Goal: Task Accomplishment & Management: Manage account settings

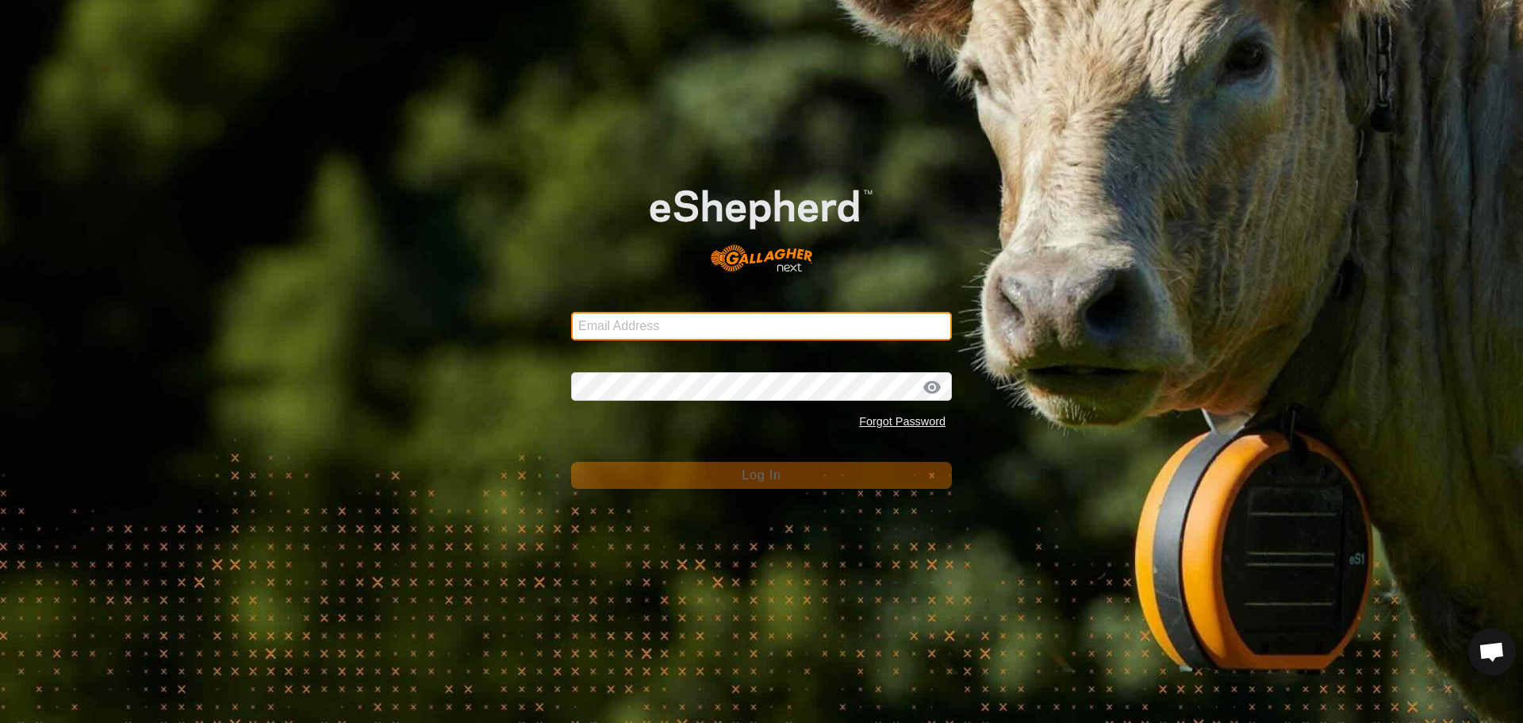
type input "[PERSON_NAME][EMAIL_ADDRESS][DOMAIN_NAME]"
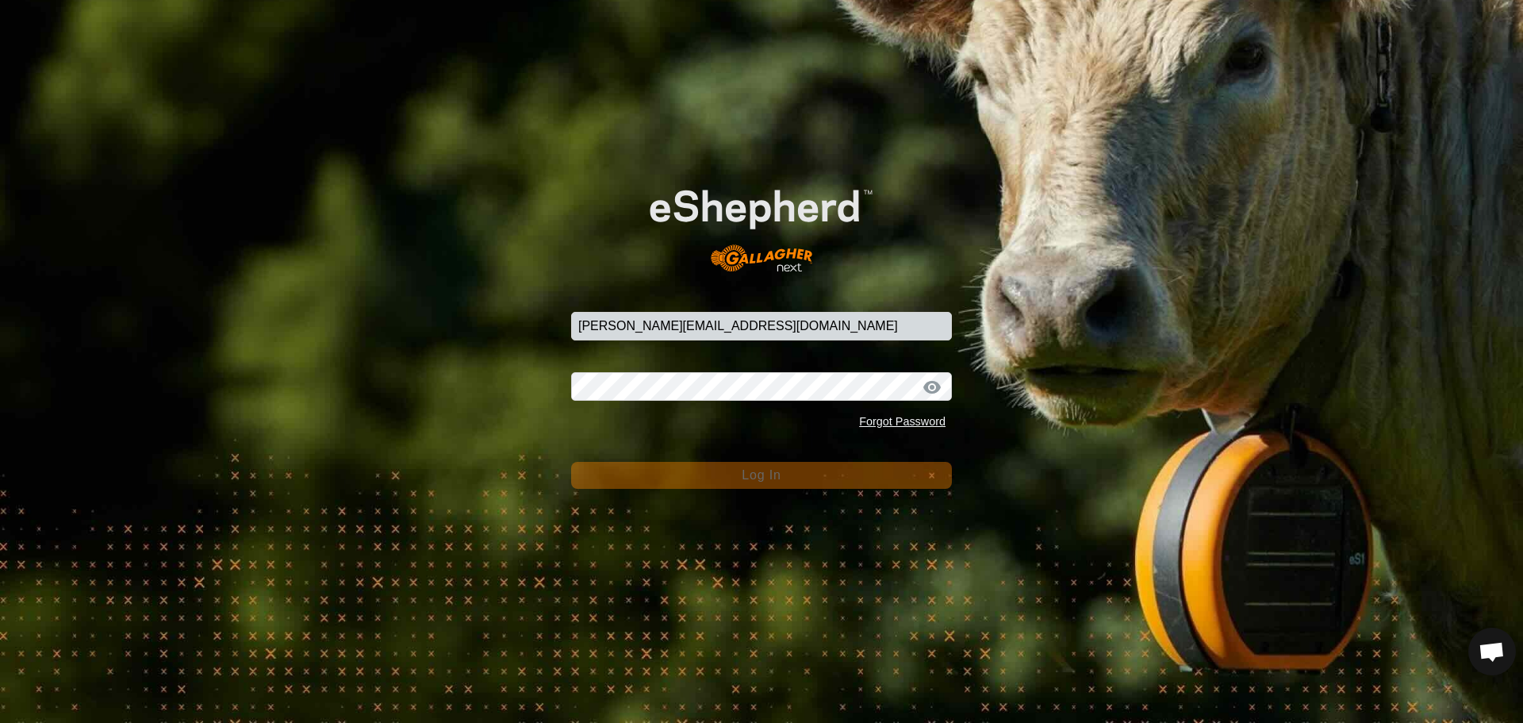
click at [780, 470] on span "Log In" at bounding box center [761, 474] width 39 height 13
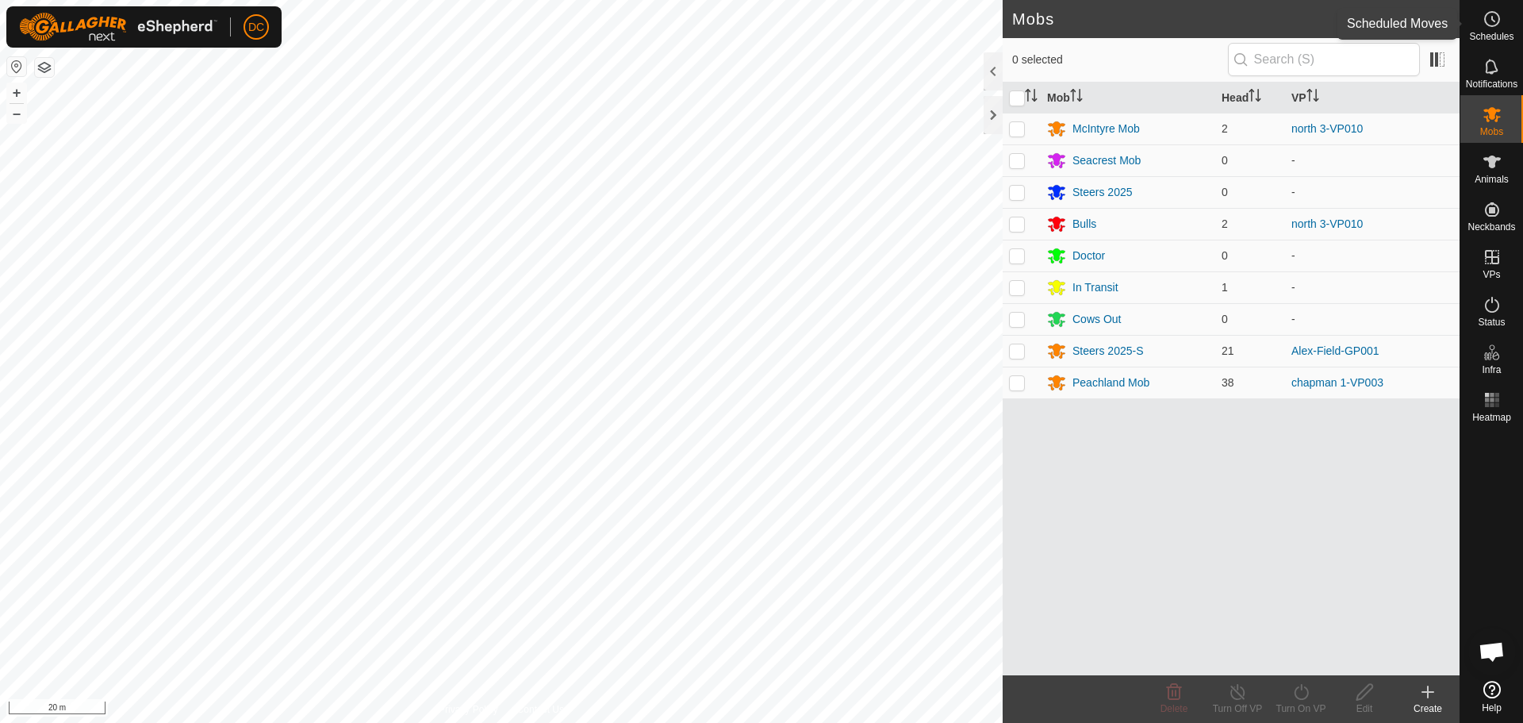
click at [1494, 28] on icon at bounding box center [1492, 19] width 19 height 19
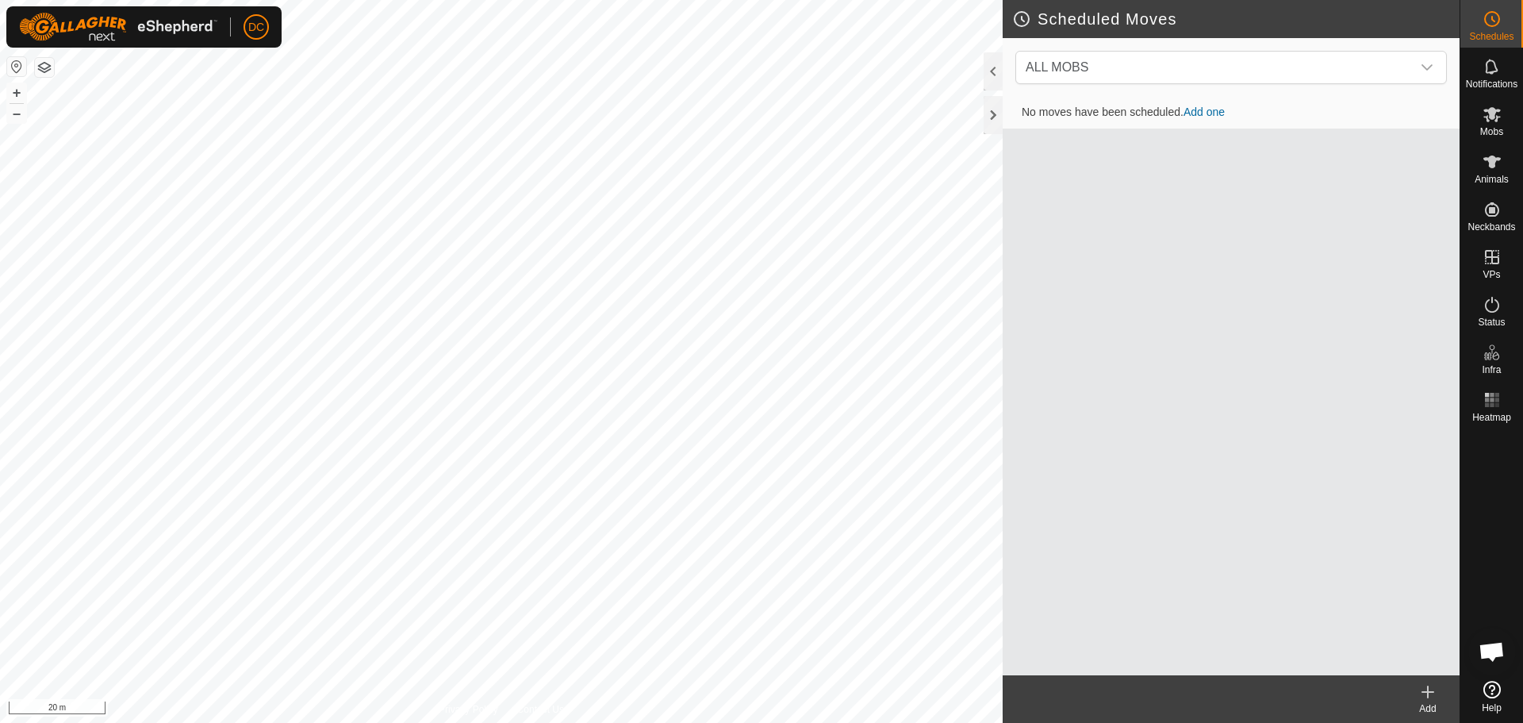
click at [1428, 695] on icon at bounding box center [1428, 691] width 0 height 11
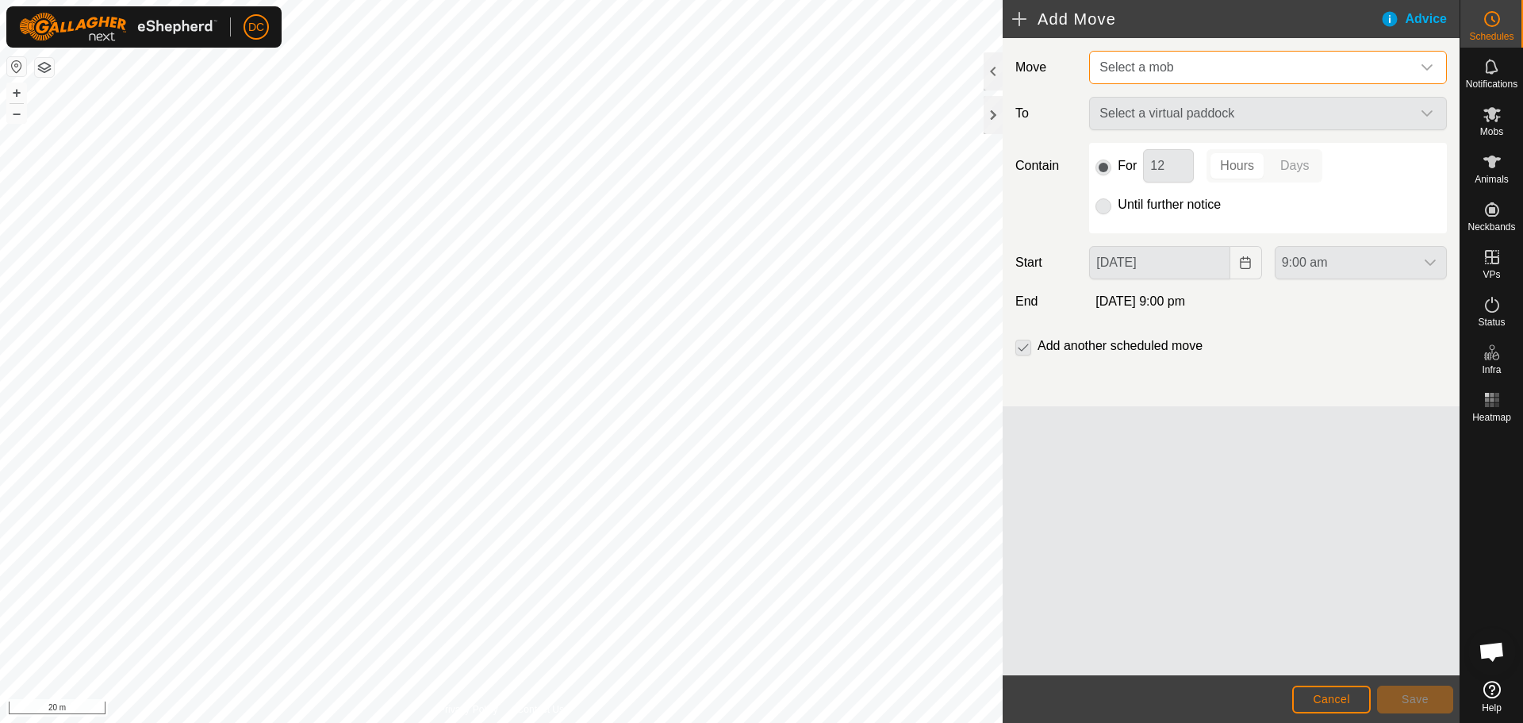
click at [1197, 64] on span "Select a mob" at bounding box center [1252, 68] width 318 height 32
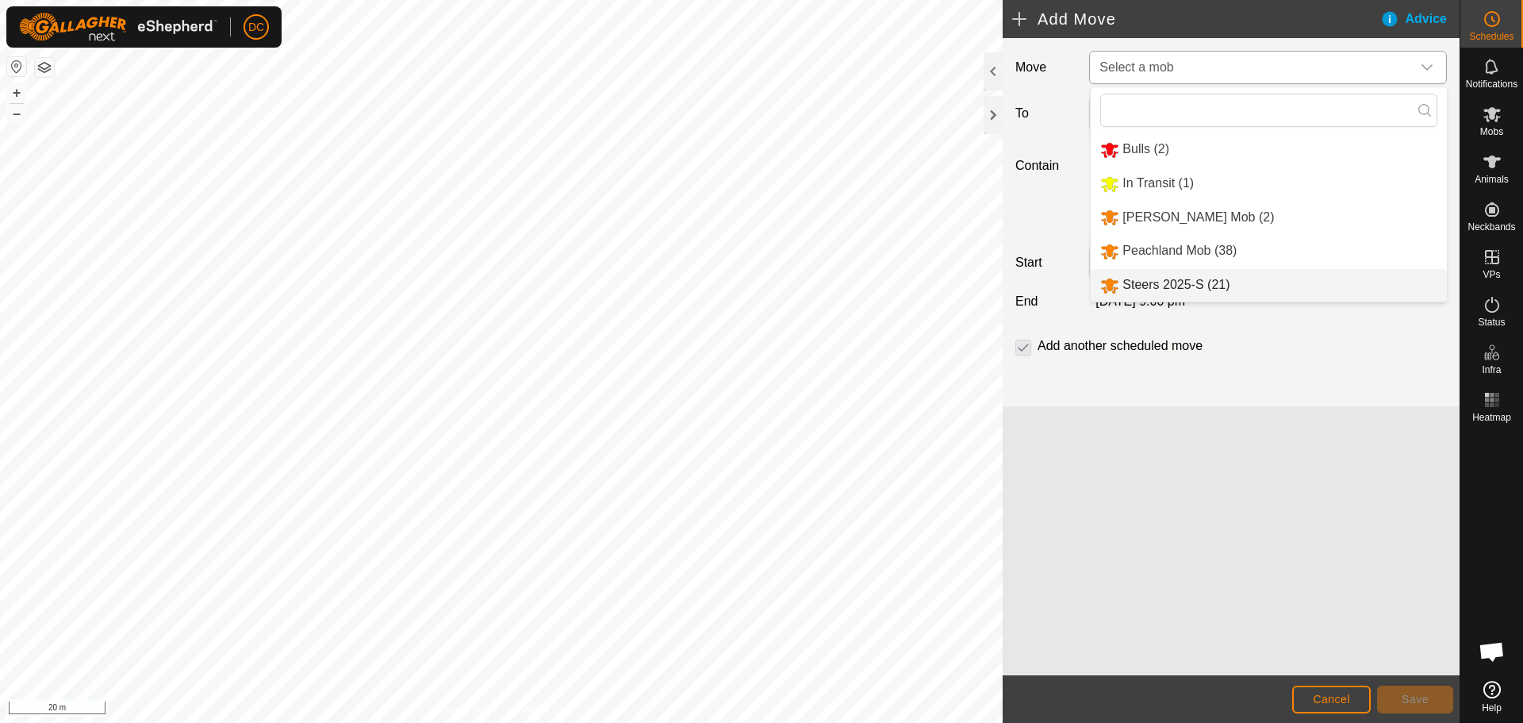
click at [1190, 282] on li "Steers 2025-S (21)" at bounding box center [1269, 285] width 356 height 33
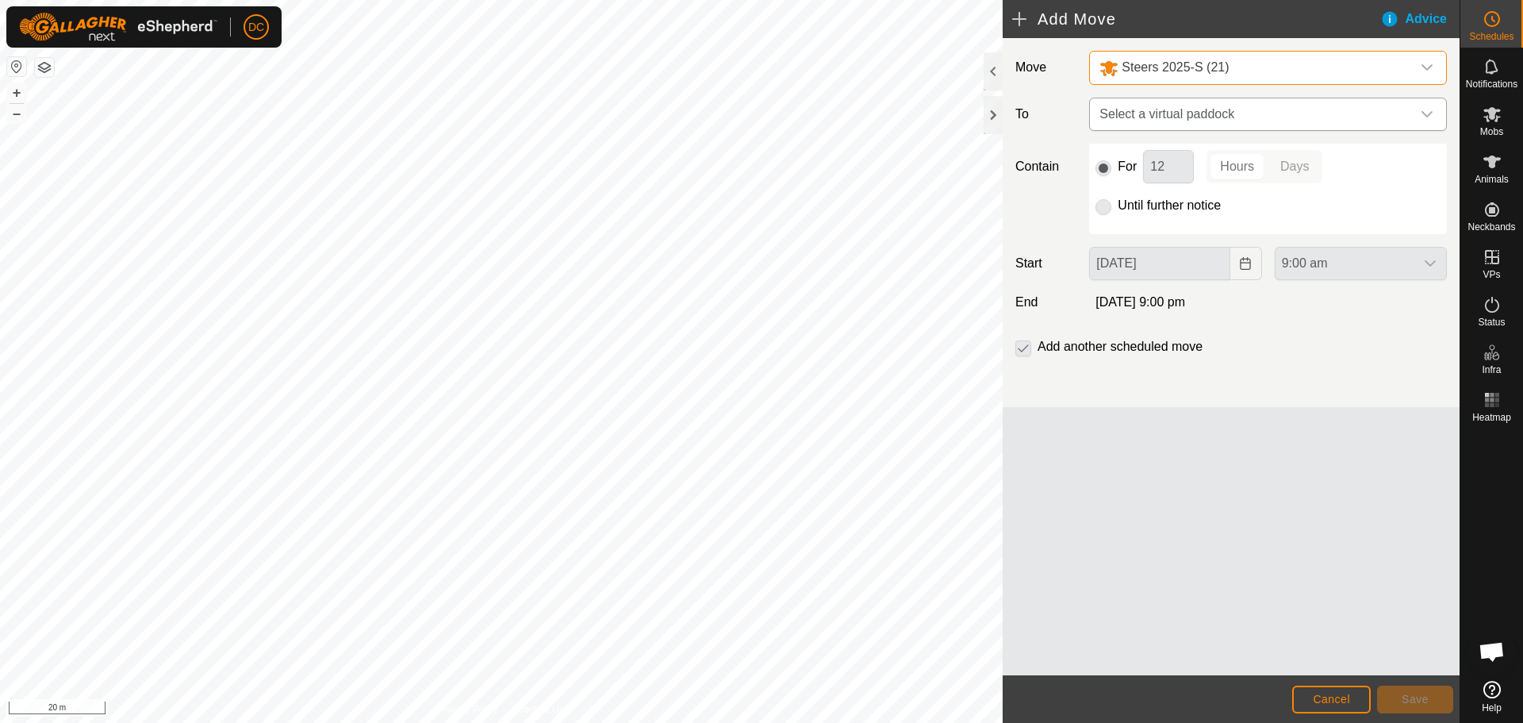
click at [1189, 113] on span "Select a virtual paddock" at bounding box center [1252, 114] width 318 height 32
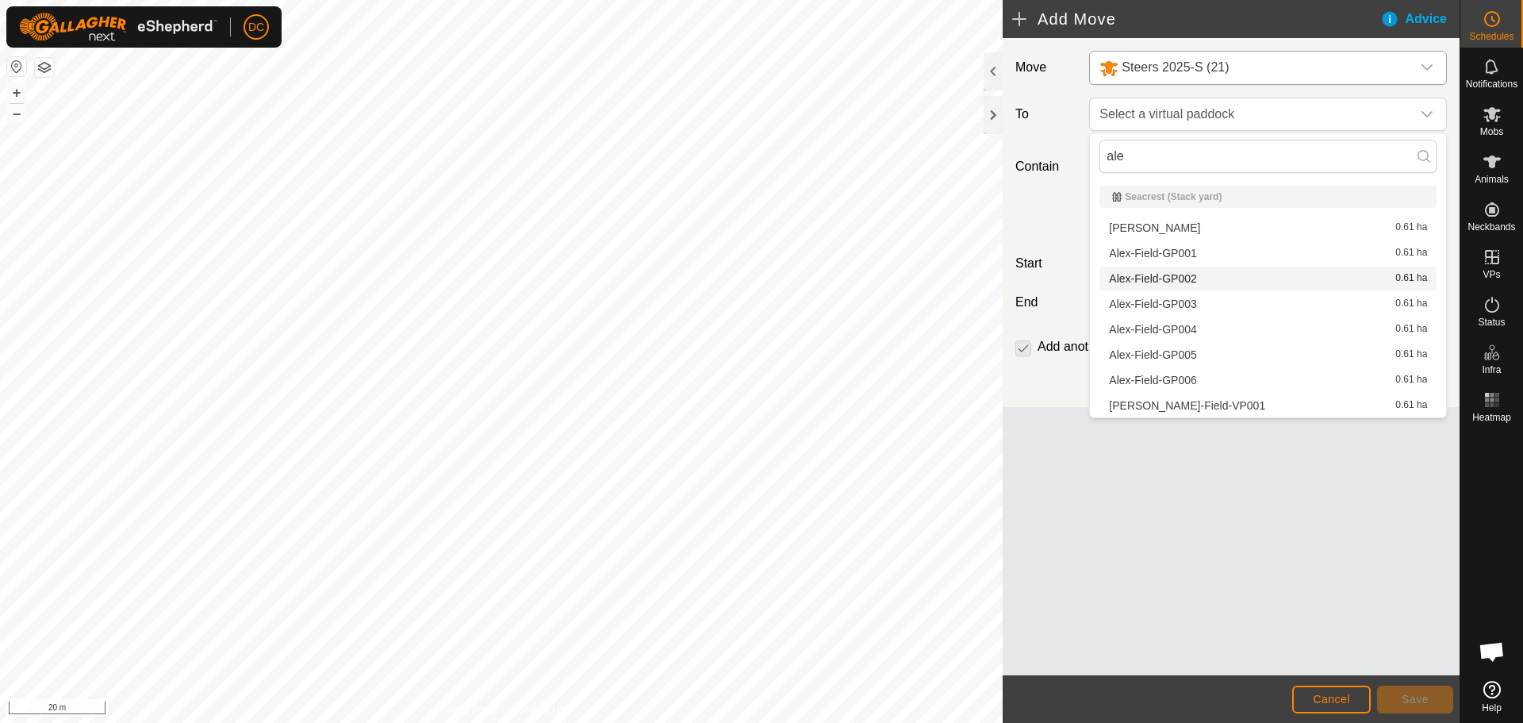
type input "ale"
click at [1154, 275] on span "Alex-Field-GP002" at bounding box center [1153, 278] width 88 height 11
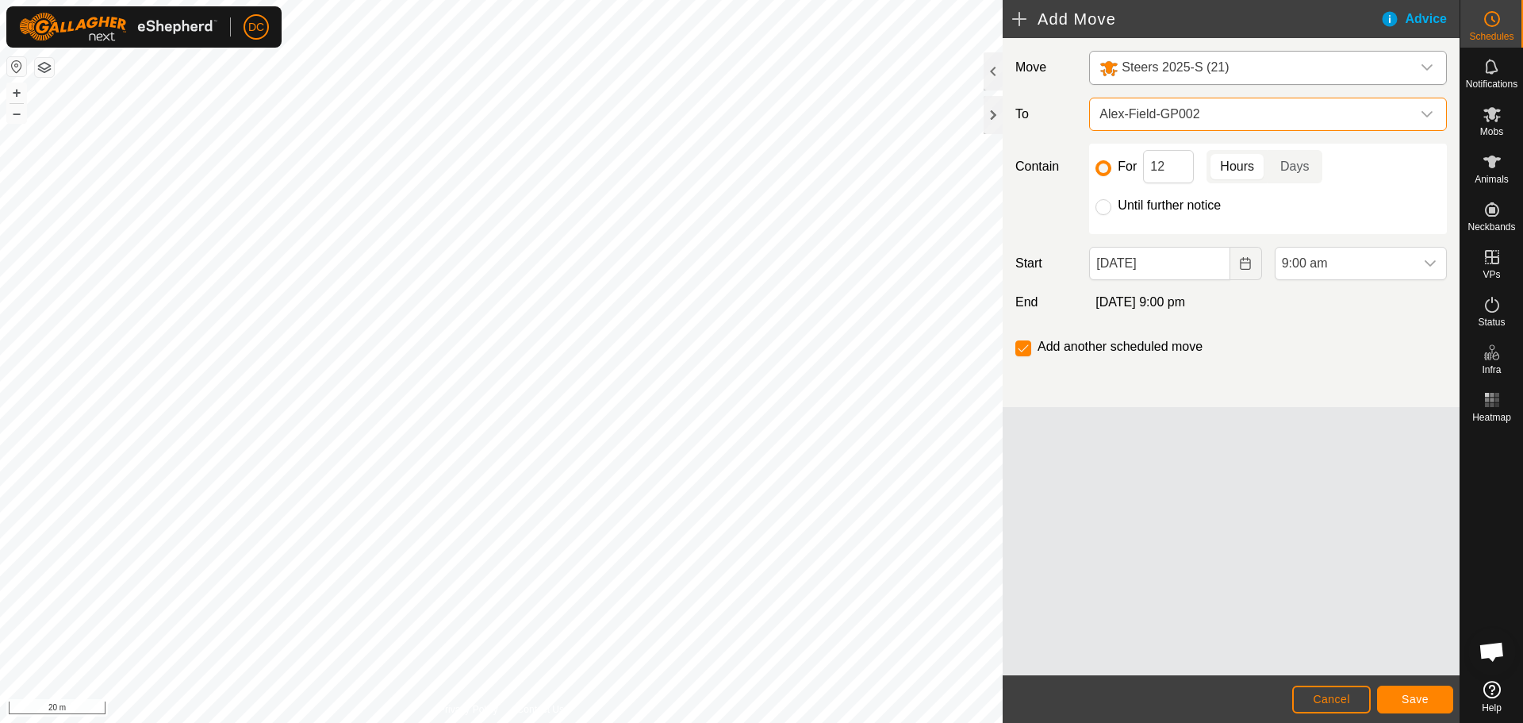
click at [1231, 165] on p-togglebutton "Hours" at bounding box center [1237, 166] width 61 height 33
click at [1380, 265] on span "9:00 am" at bounding box center [1345, 264] width 139 height 32
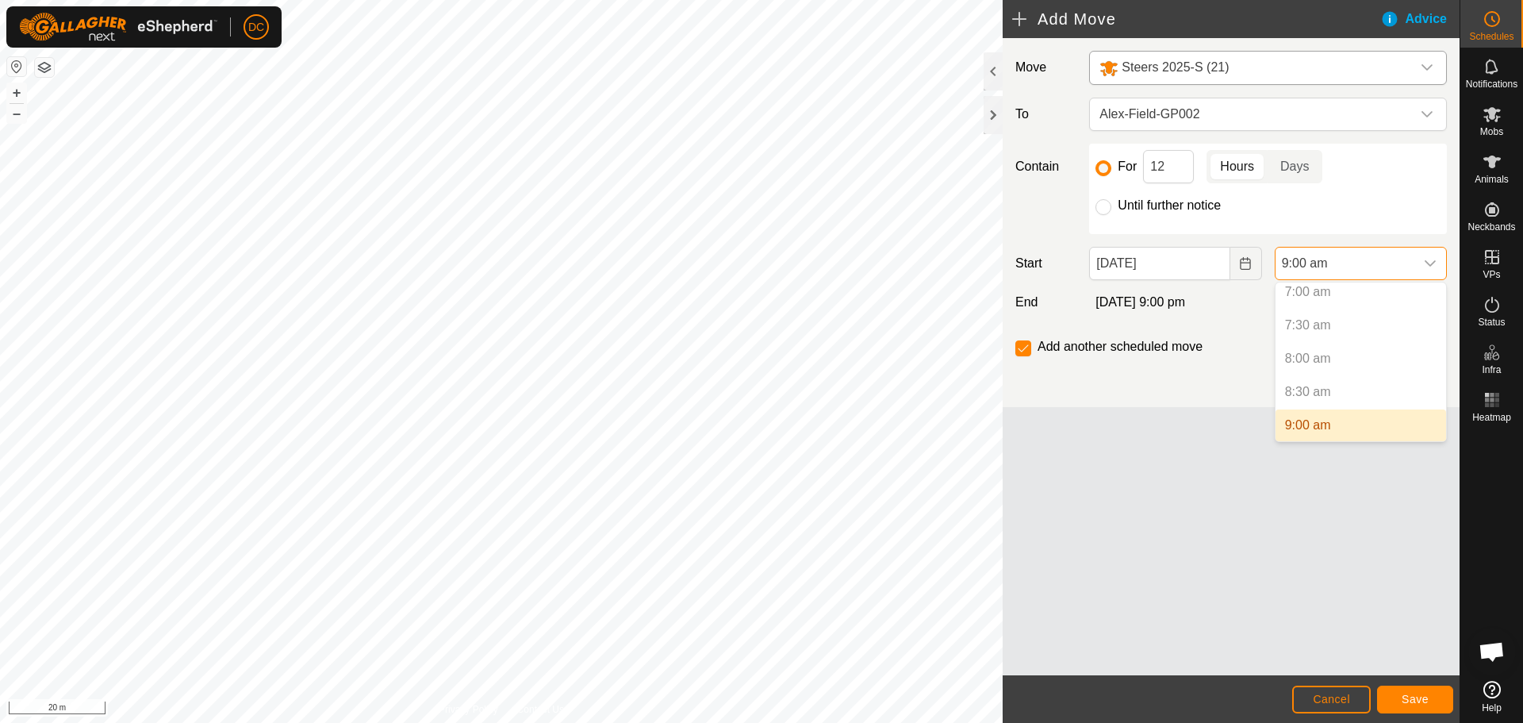
scroll to position [552, 0]
click at [1329, 410] on span "10:00 am" at bounding box center [1311, 412] width 53 height 19
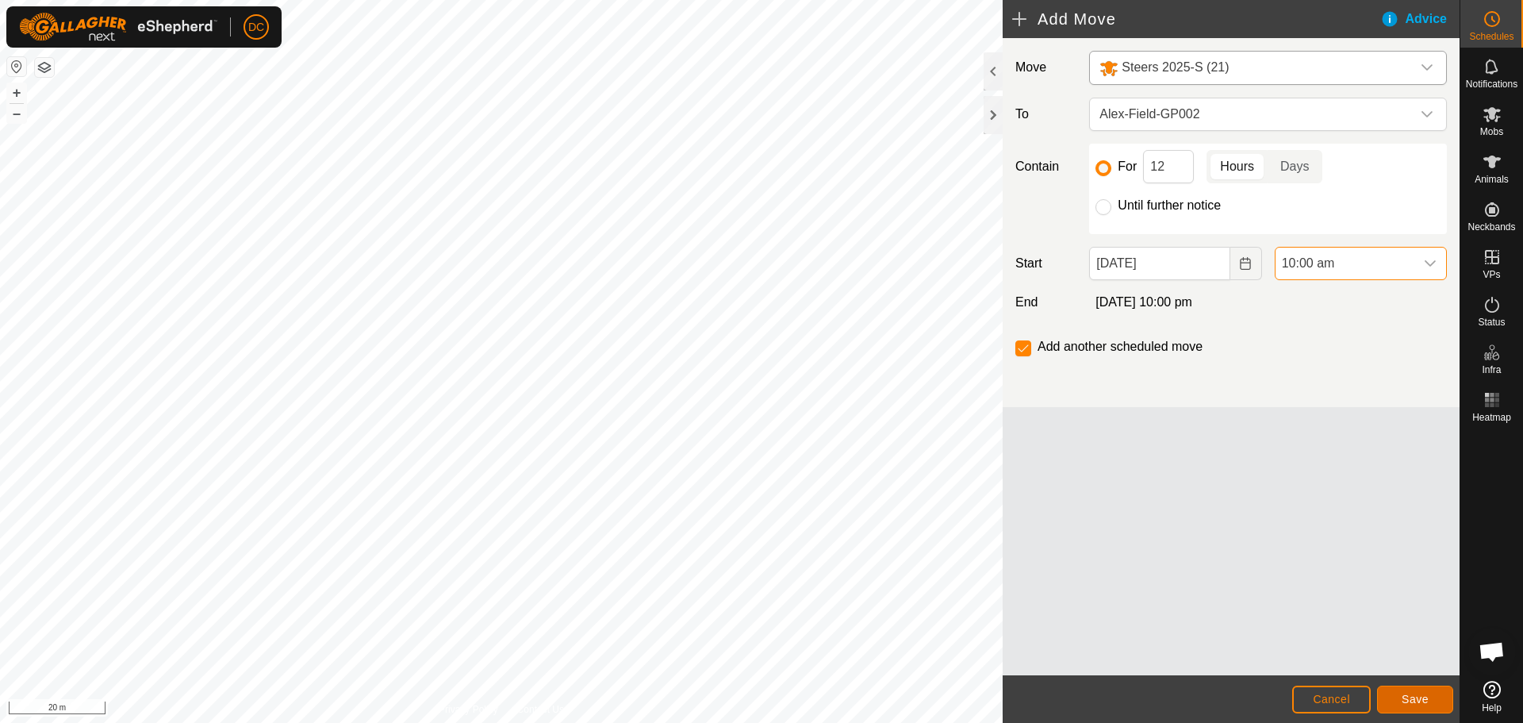
click at [1419, 700] on span "Save" at bounding box center [1415, 699] width 27 height 13
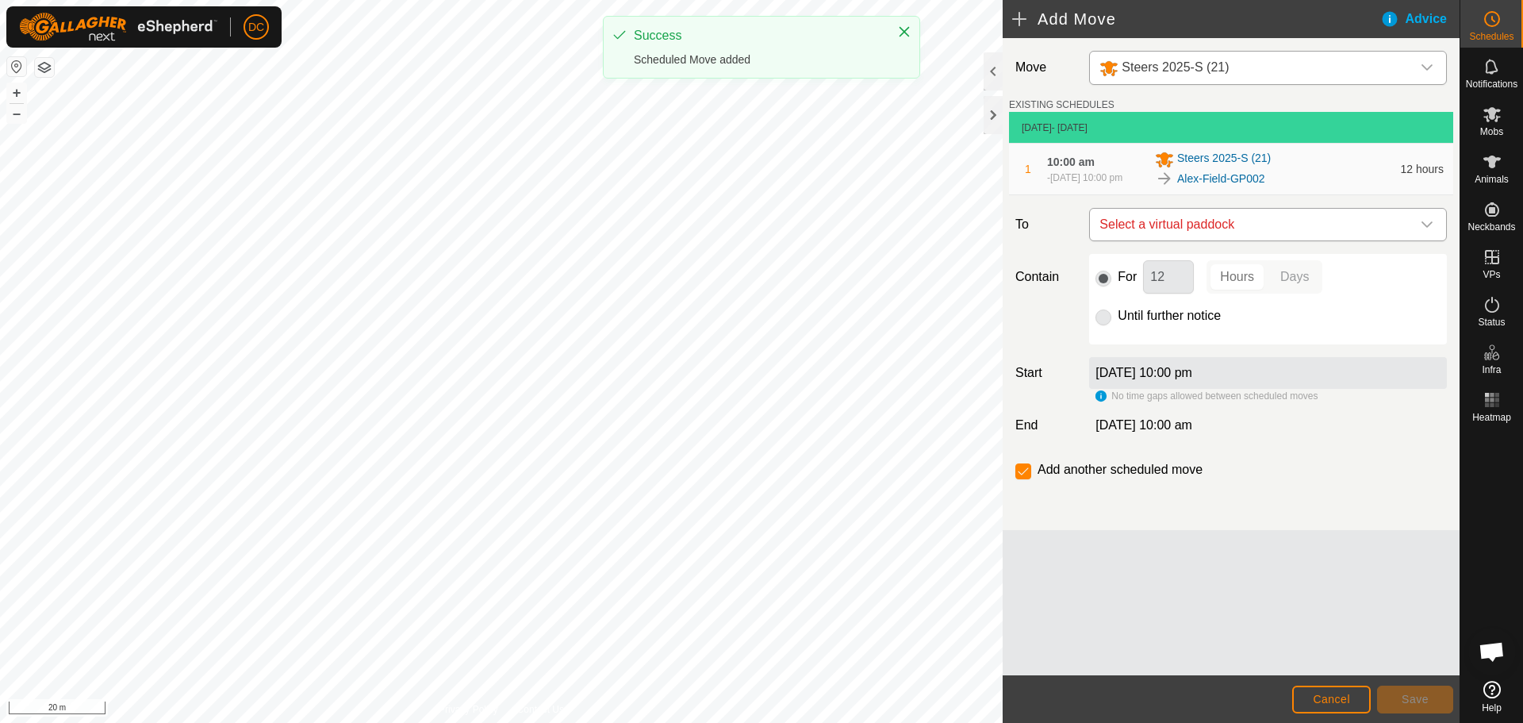
click at [1262, 234] on span "Select a virtual paddock" at bounding box center [1252, 225] width 318 height 32
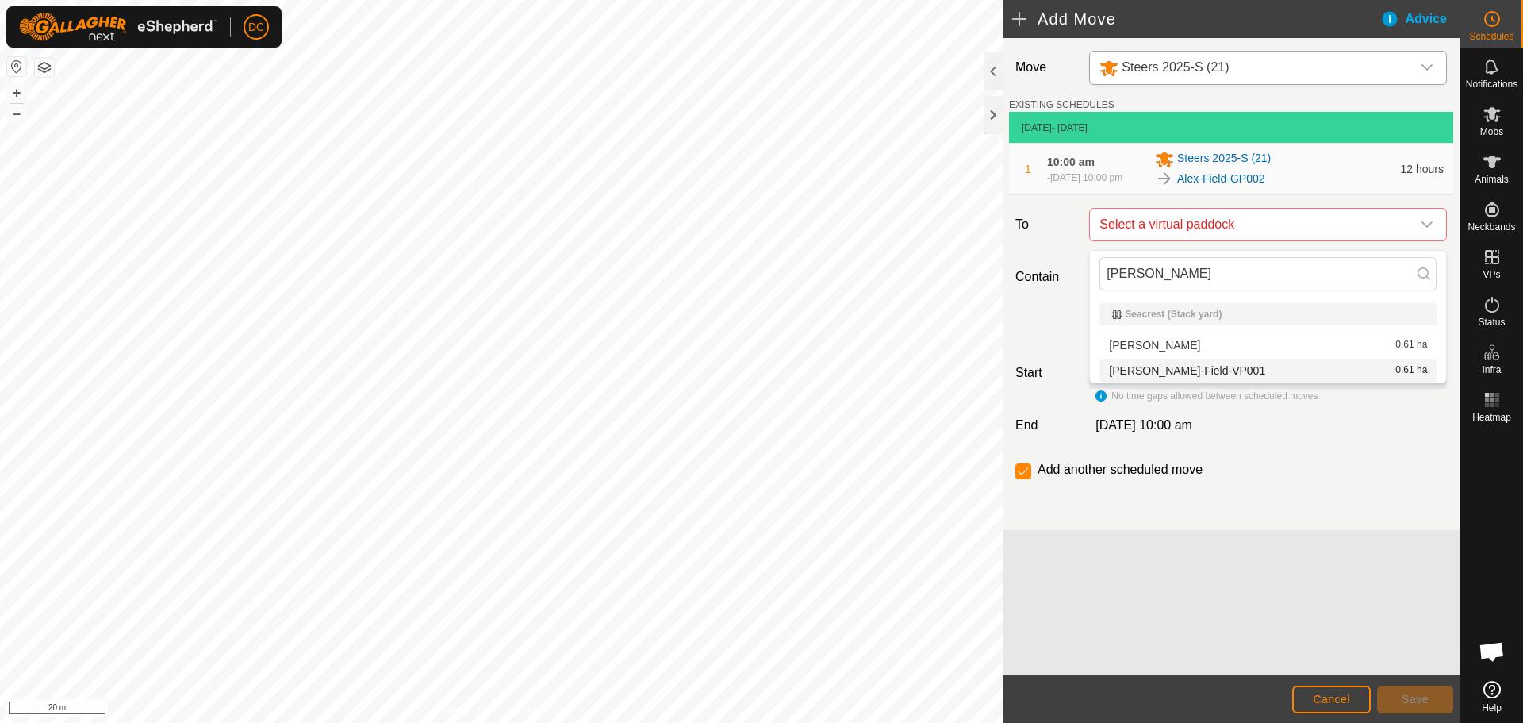
type input "[PERSON_NAME]"
click at [1340, 697] on span "Cancel" at bounding box center [1331, 699] width 37 height 13
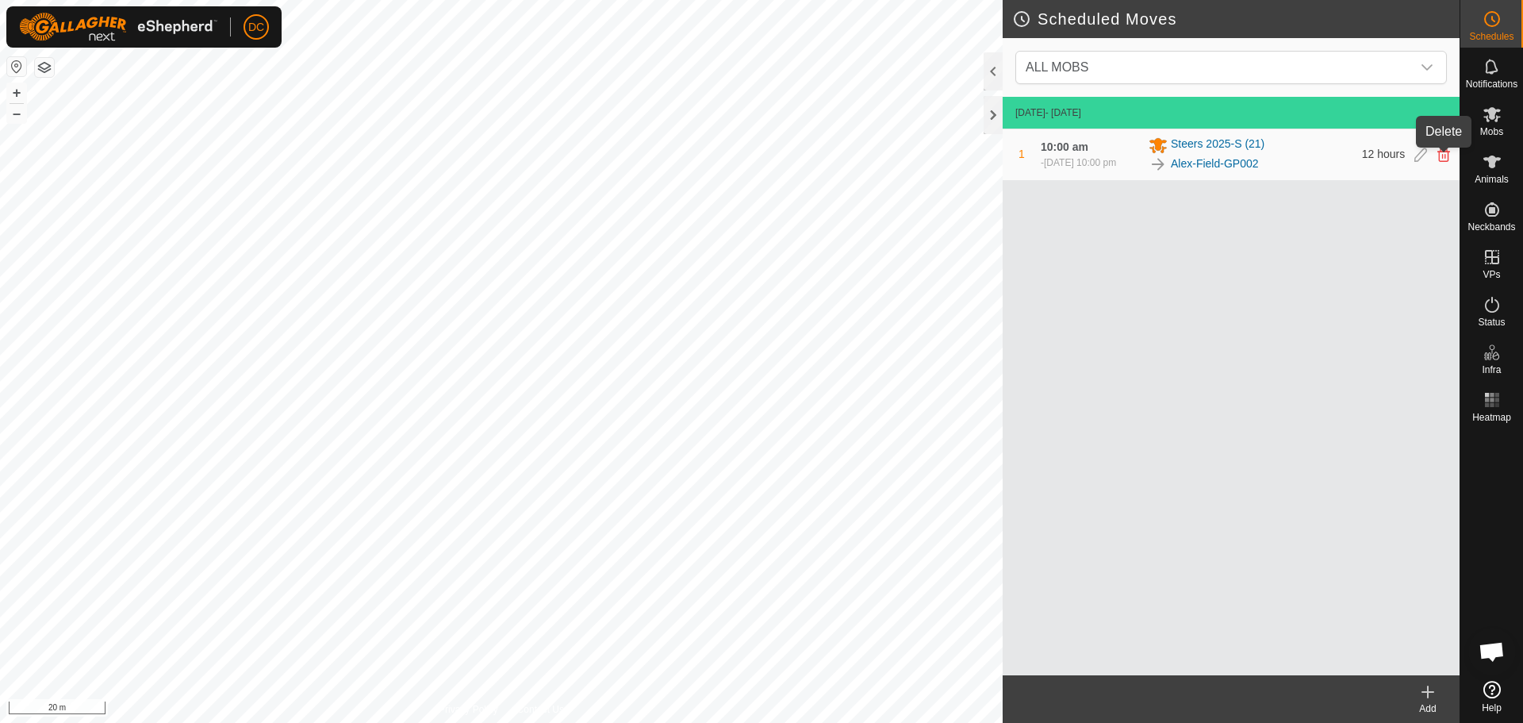
click at [1448, 162] on icon at bounding box center [1444, 155] width 13 height 14
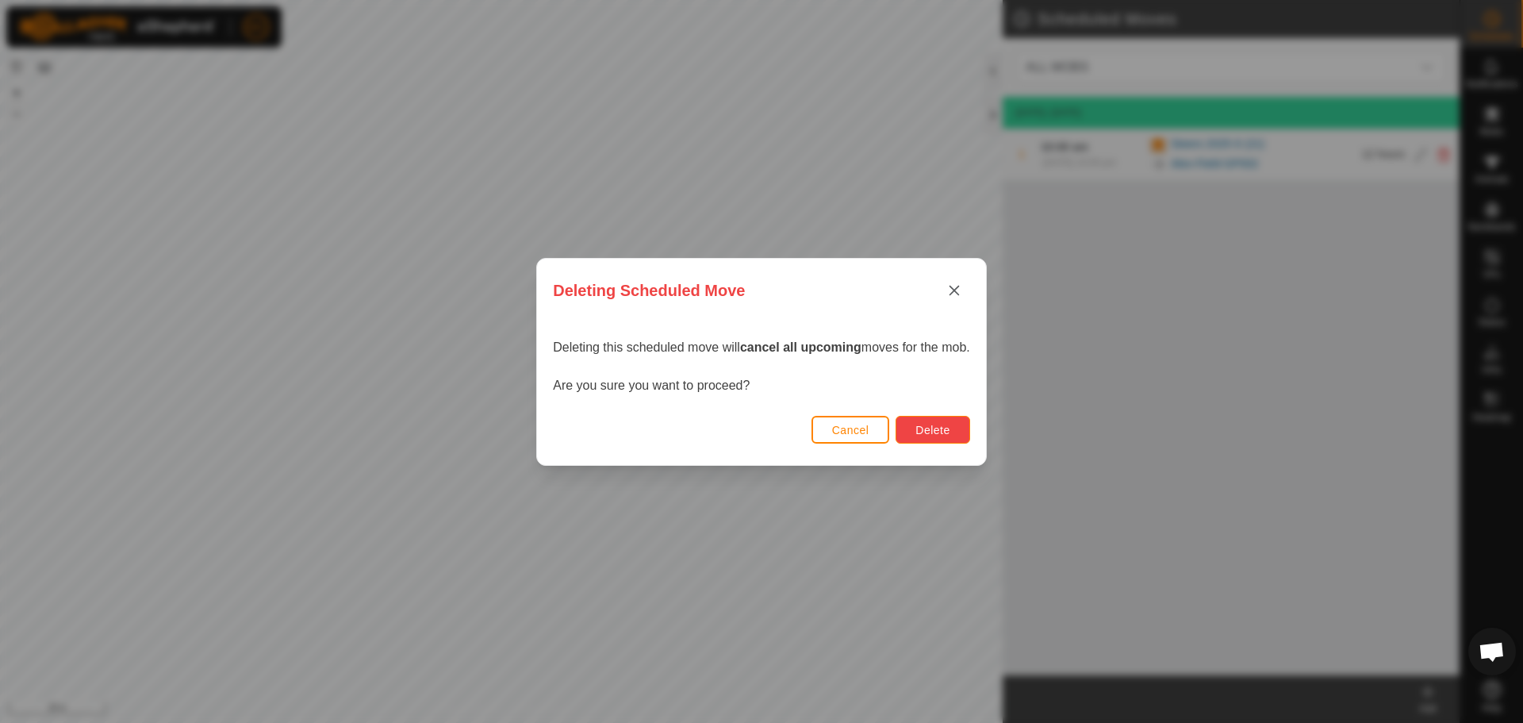
click at [947, 428] on span "Delete" at bounding box center [933, 430] width 34 height 13
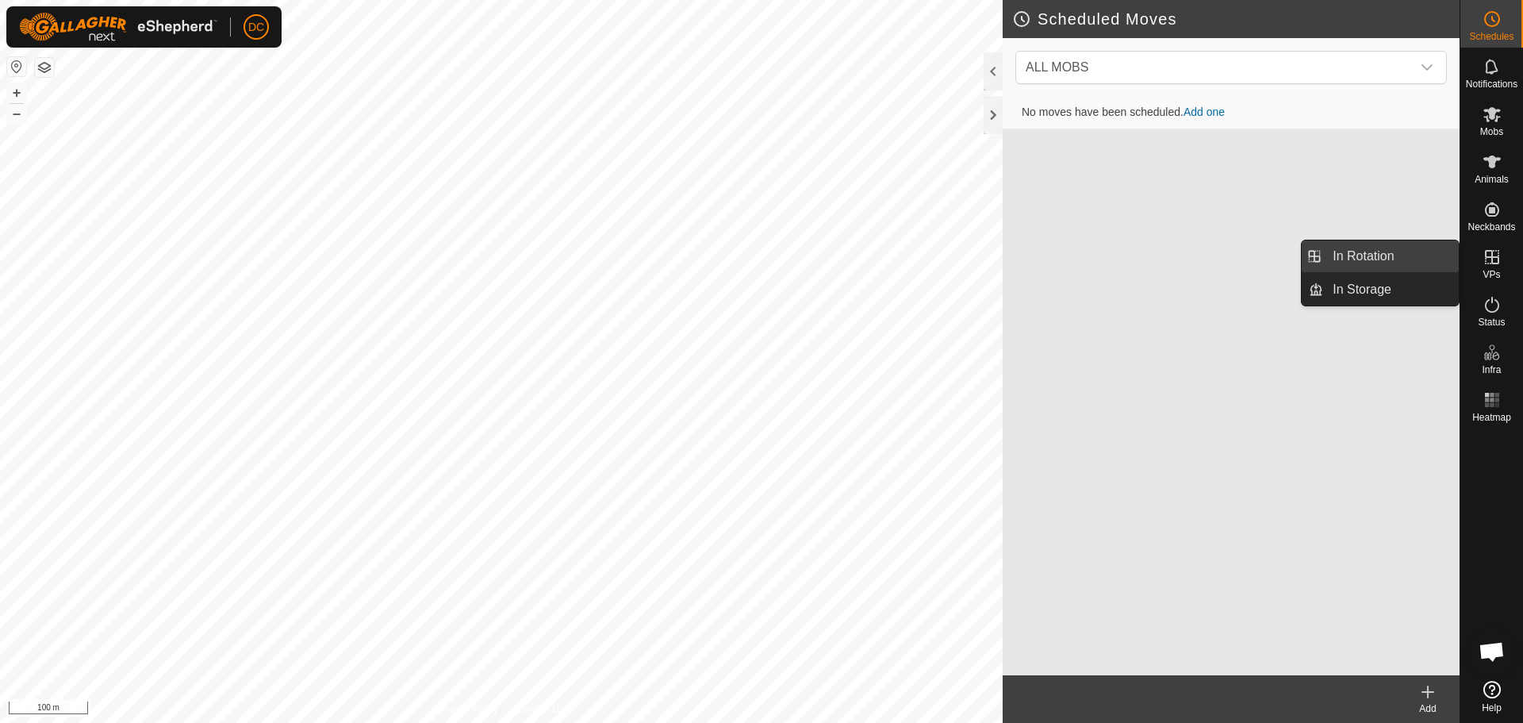
click at [1354, 256] on span "In Rotation" at bounding box center [1363, 256] width 61 height 19
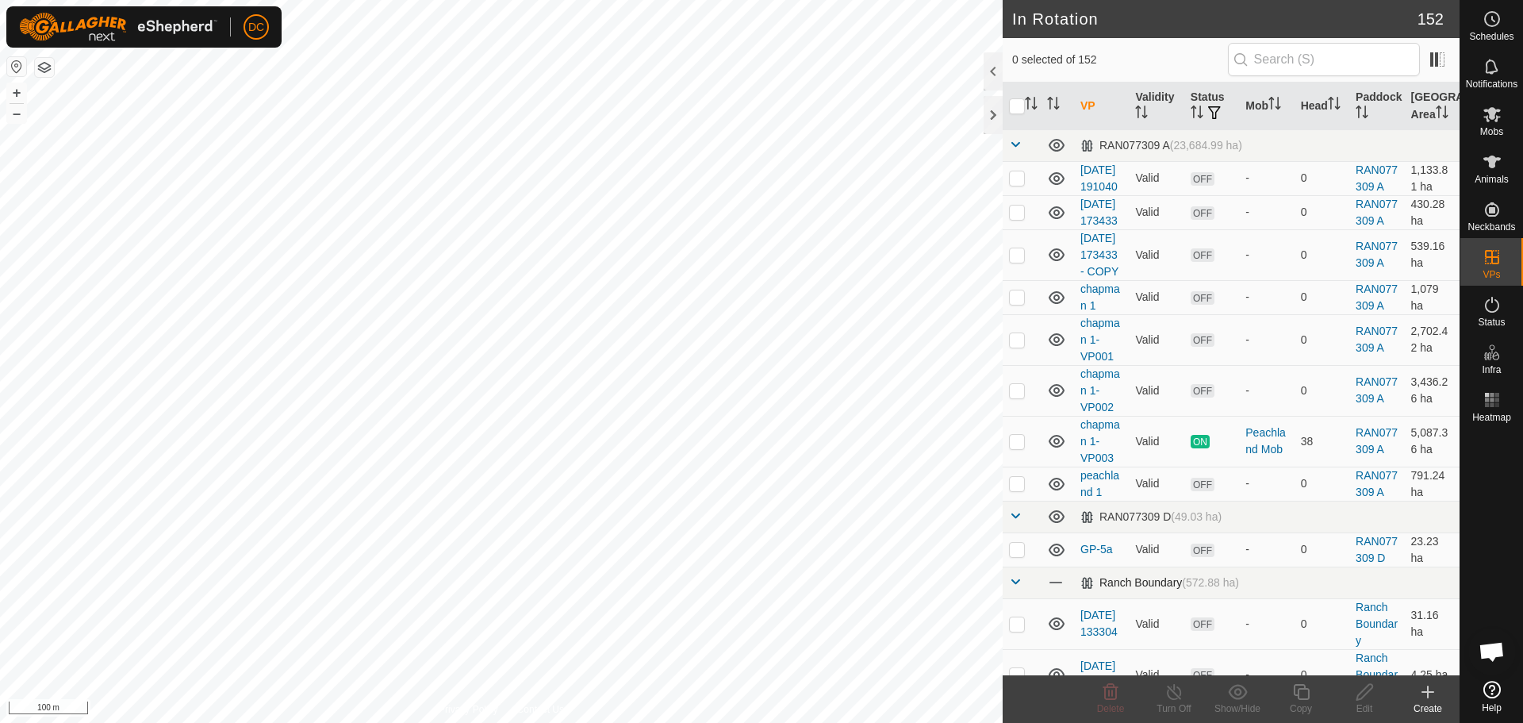
click at [1016, 588] on span at bounding box center [1015, 581] width 13 height 13
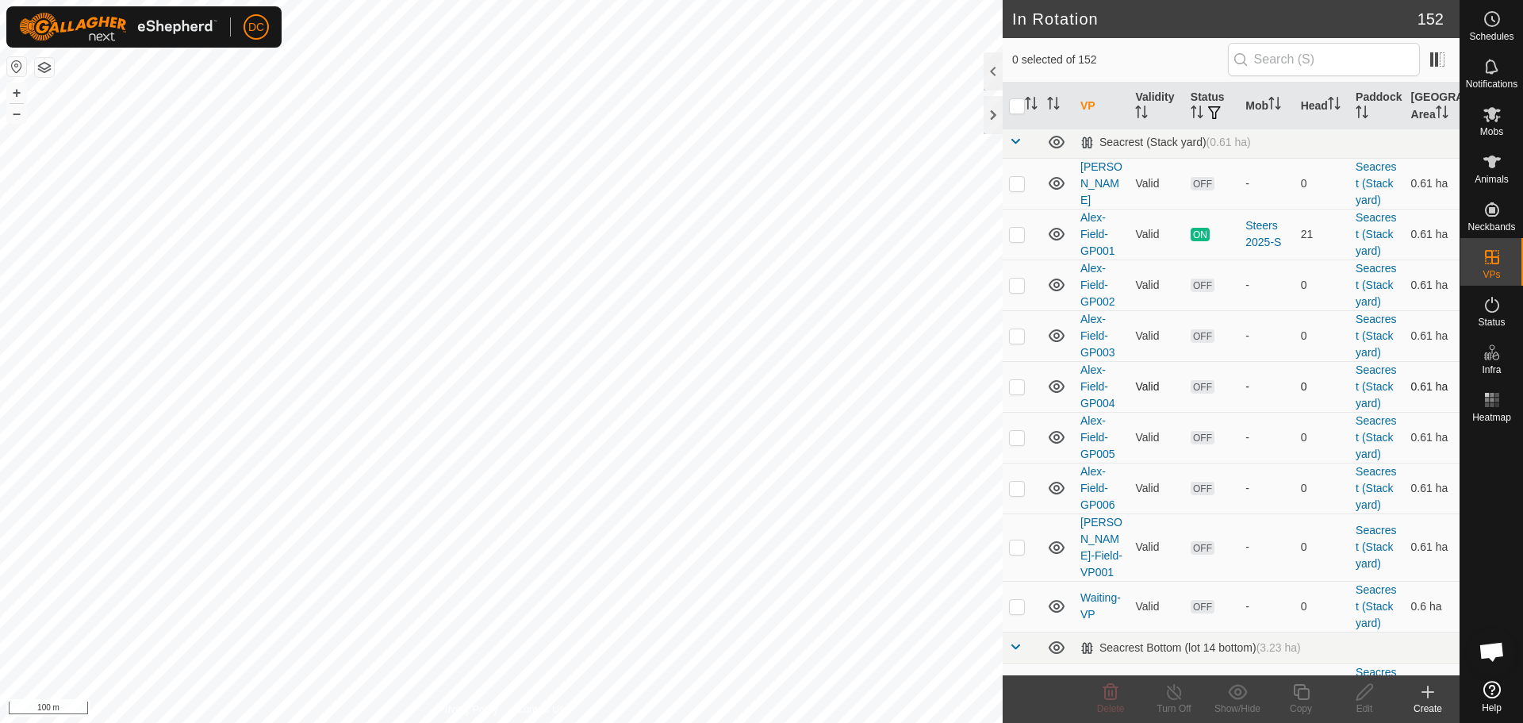
scroll to position [476, 0]
